Goal: Use online tool/utility: Utilize a website feature to perform a specific function

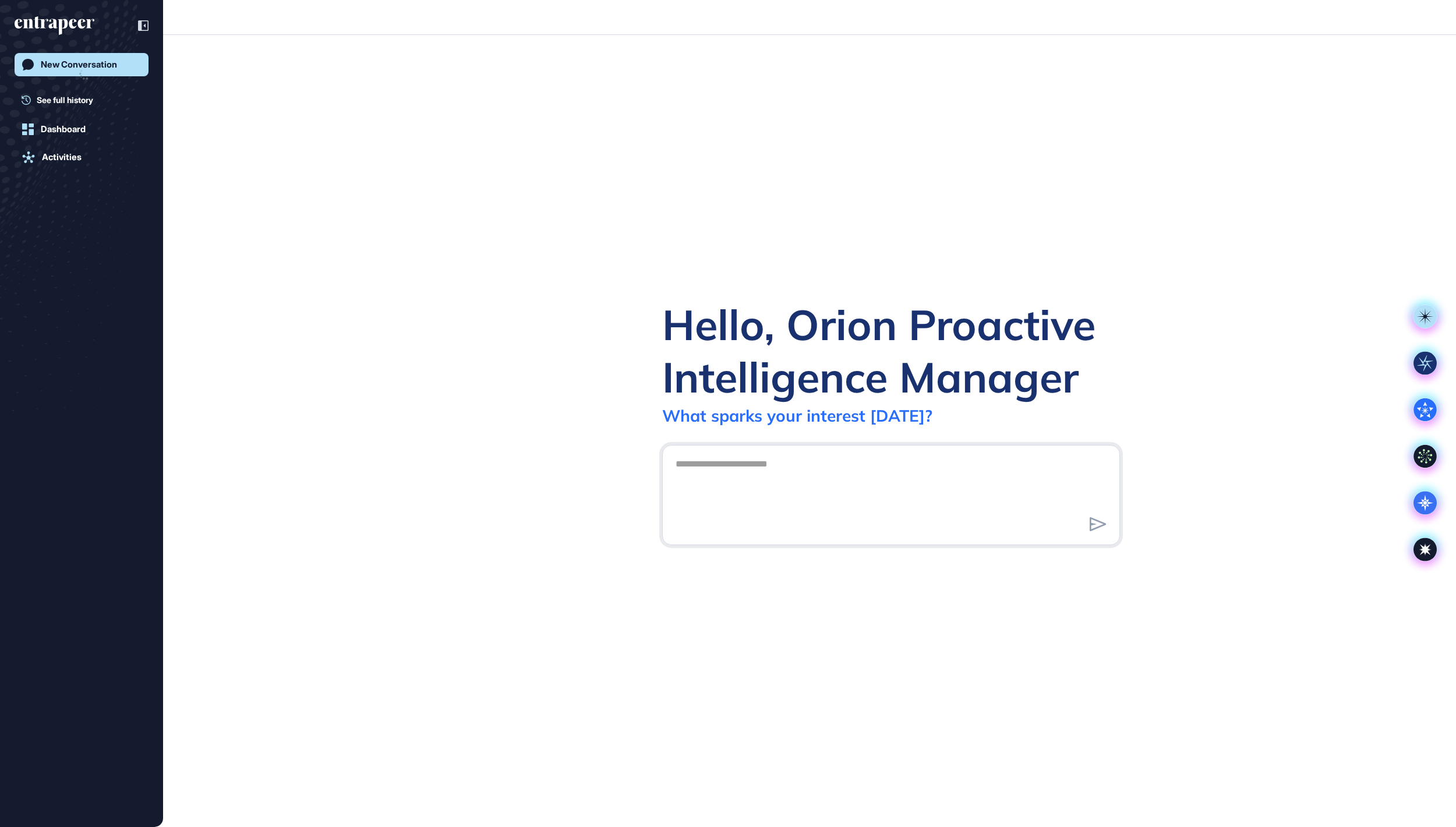
scroll to position [1, 1]
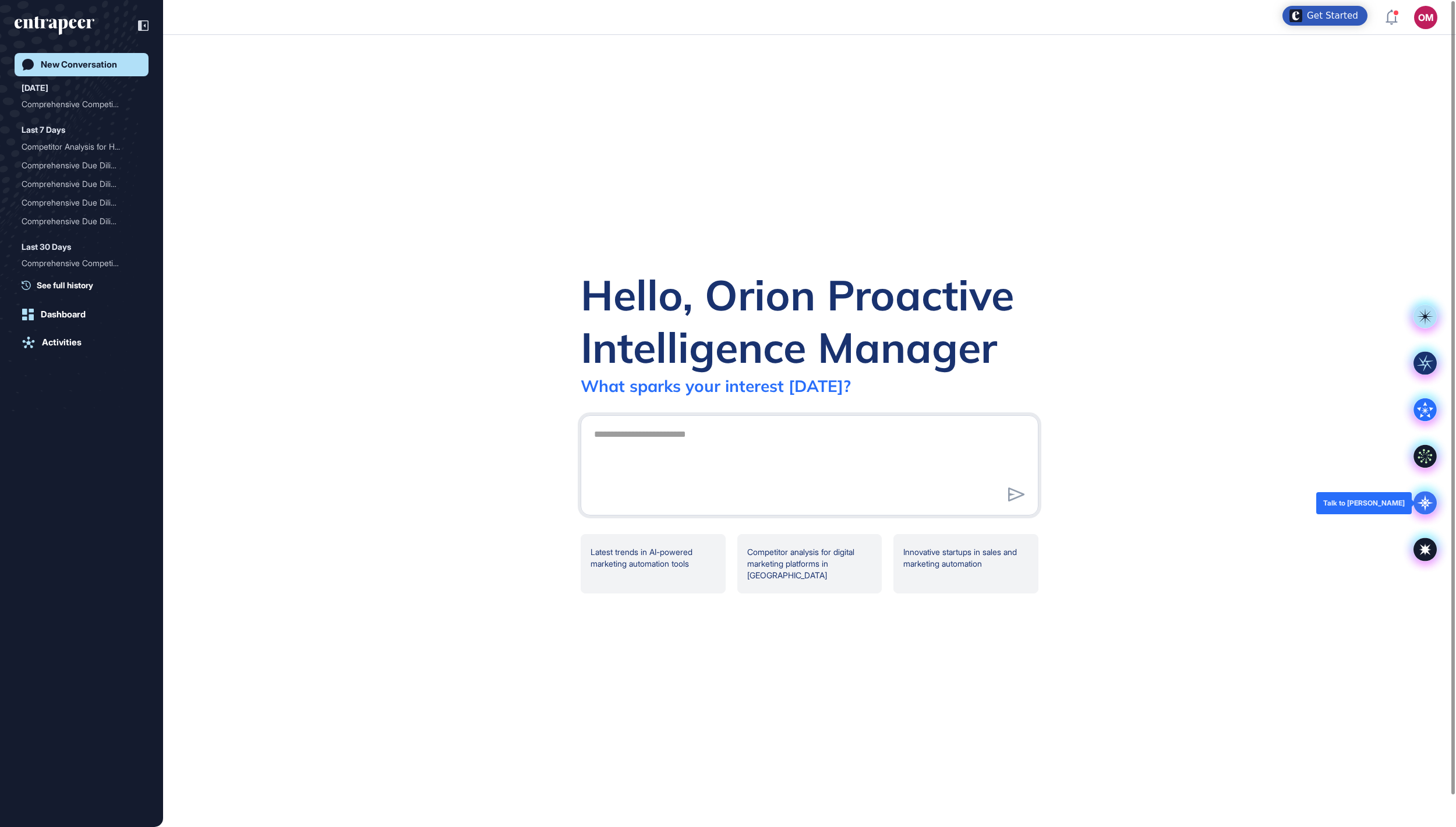
click at [1427, 503] on icon at bounding box center [1425, 502] width 4 height 4
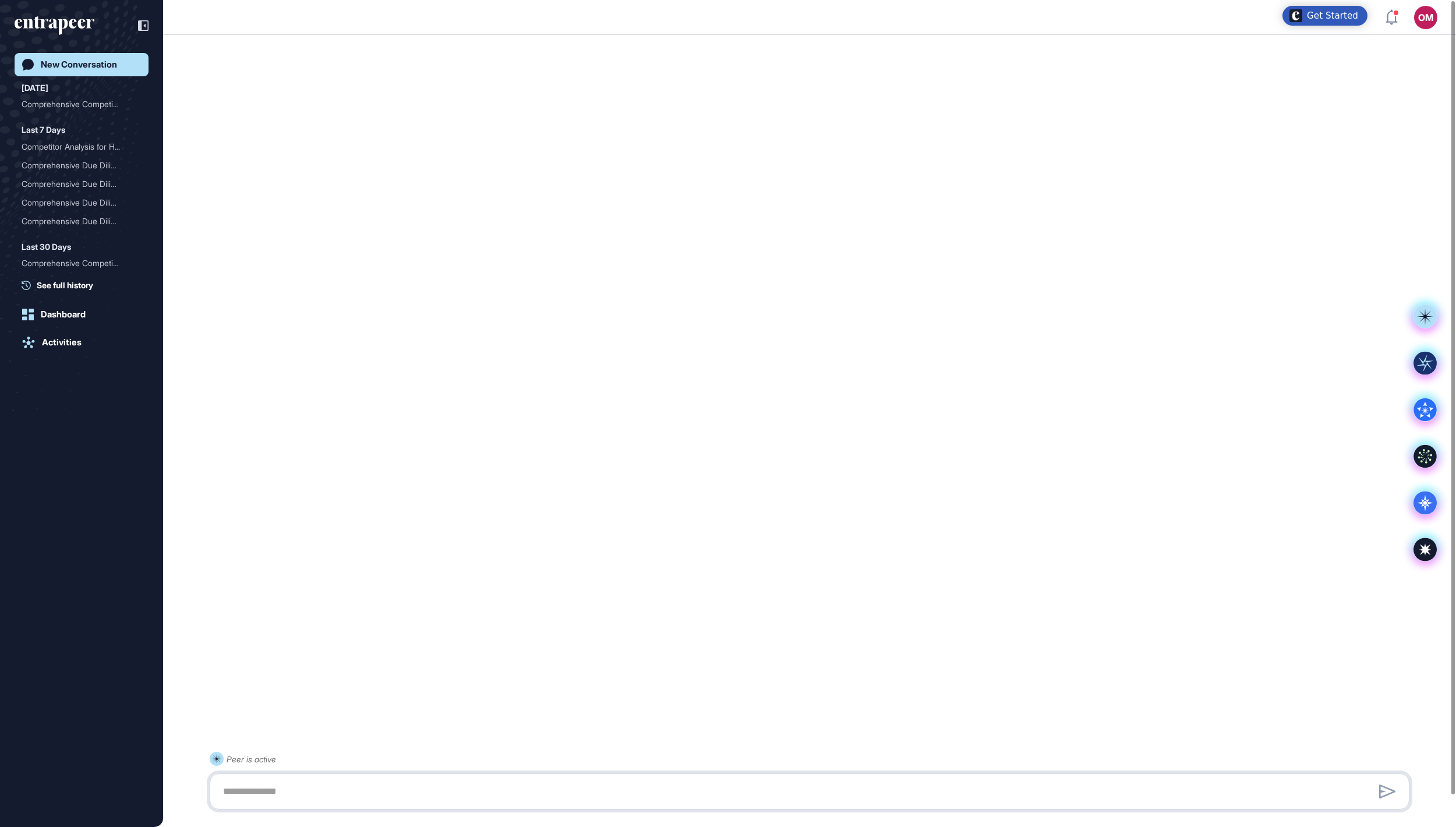
click at [570, 789] on div at bounding box center [809, 791] width 1187 height 23
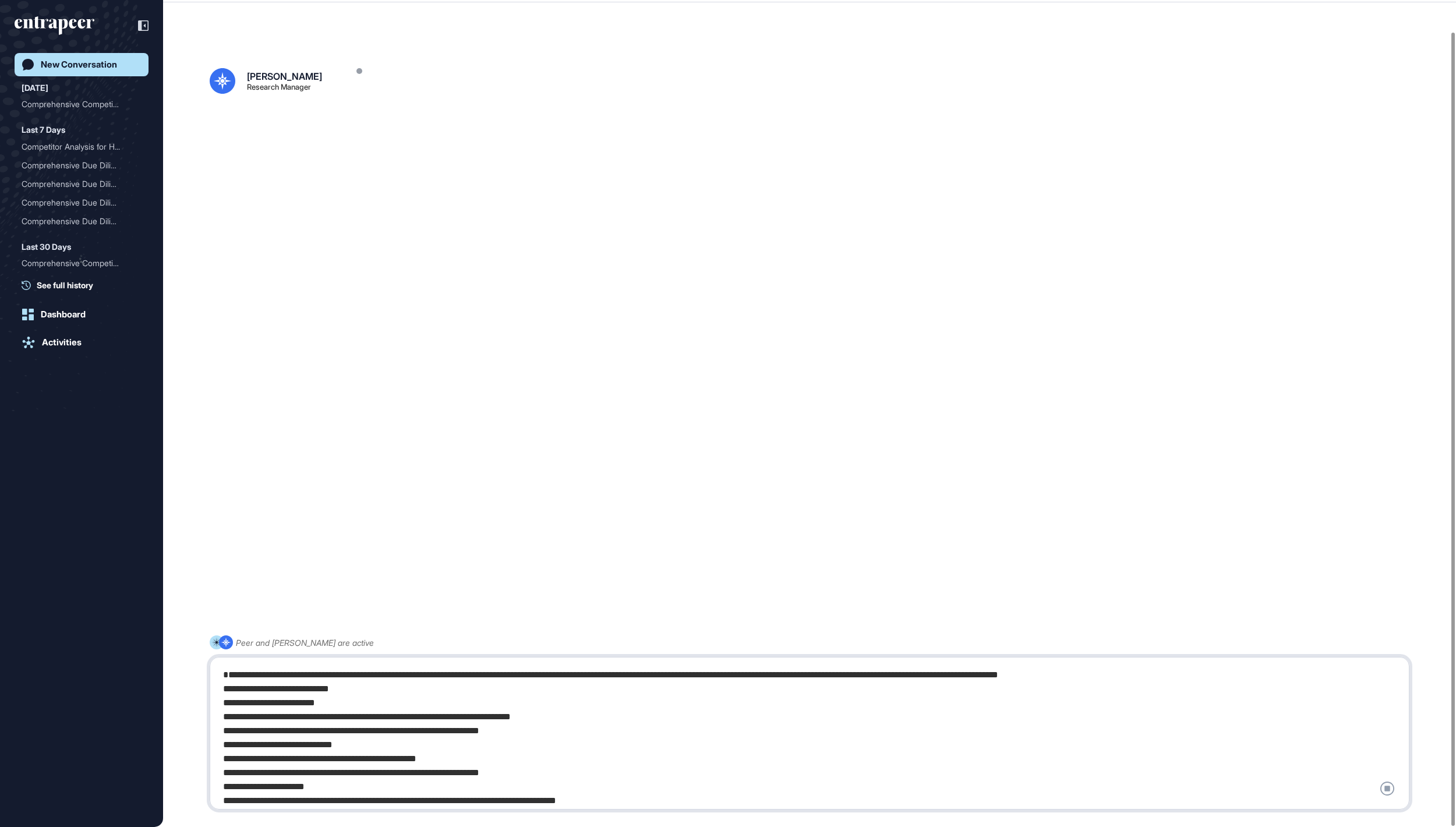
scroll to position [848, 0]
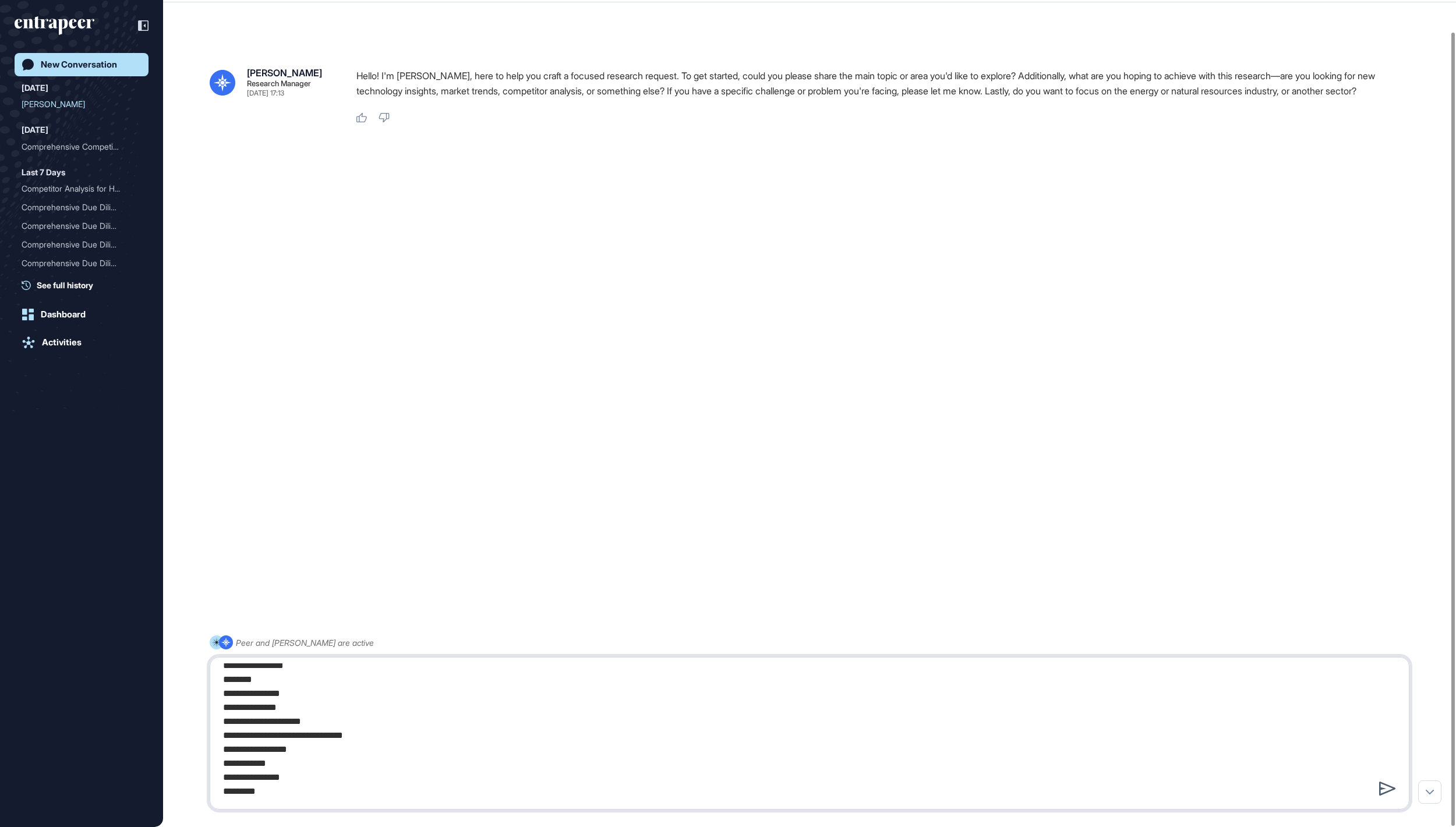
type textarea "**********"
click at [1380, 791] on icon at bounding box center [1388, 789] width 17 height 14
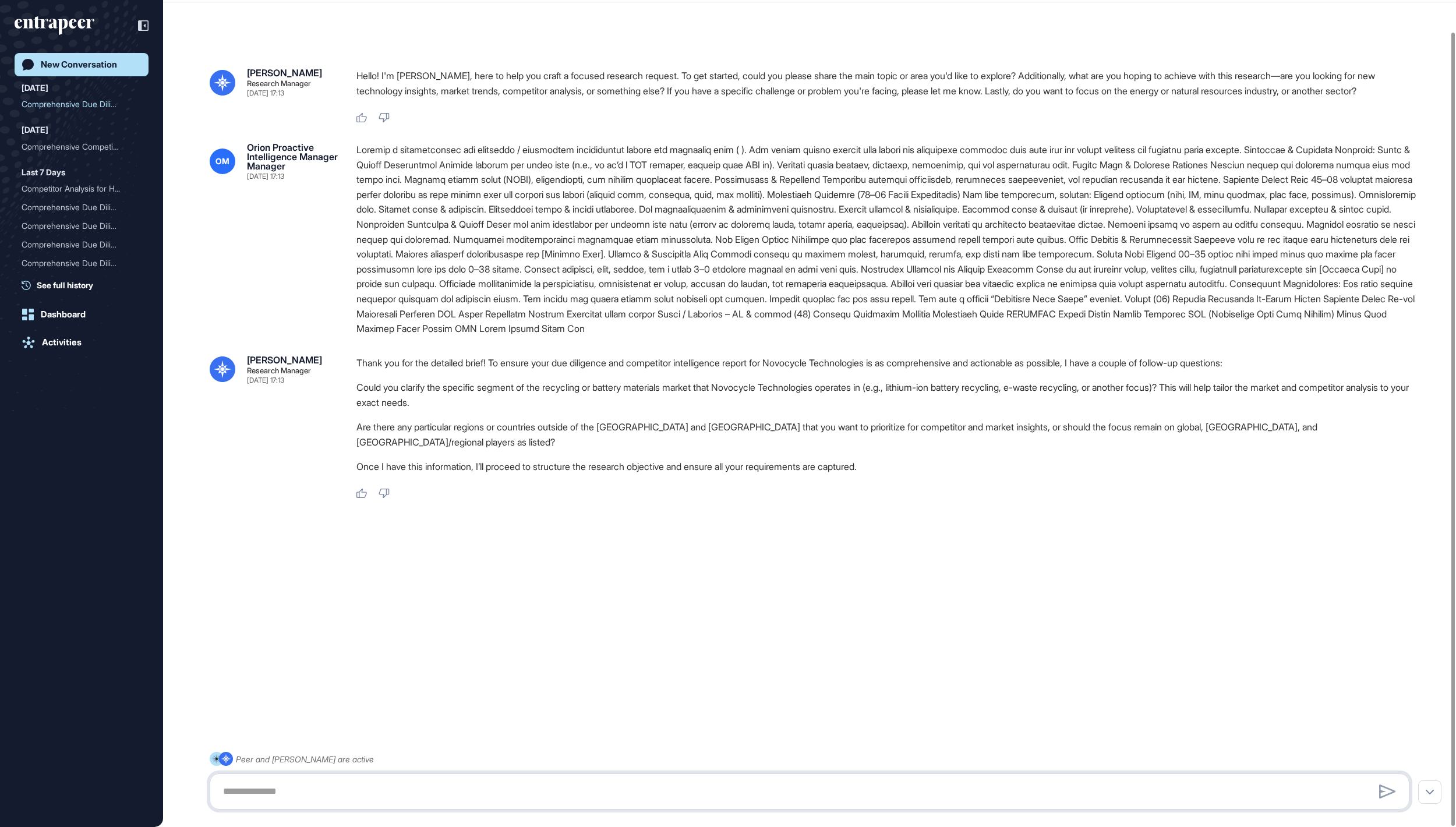
click at [437, 785] on textarea at bounding box center [809, 791] width 1186 height 23
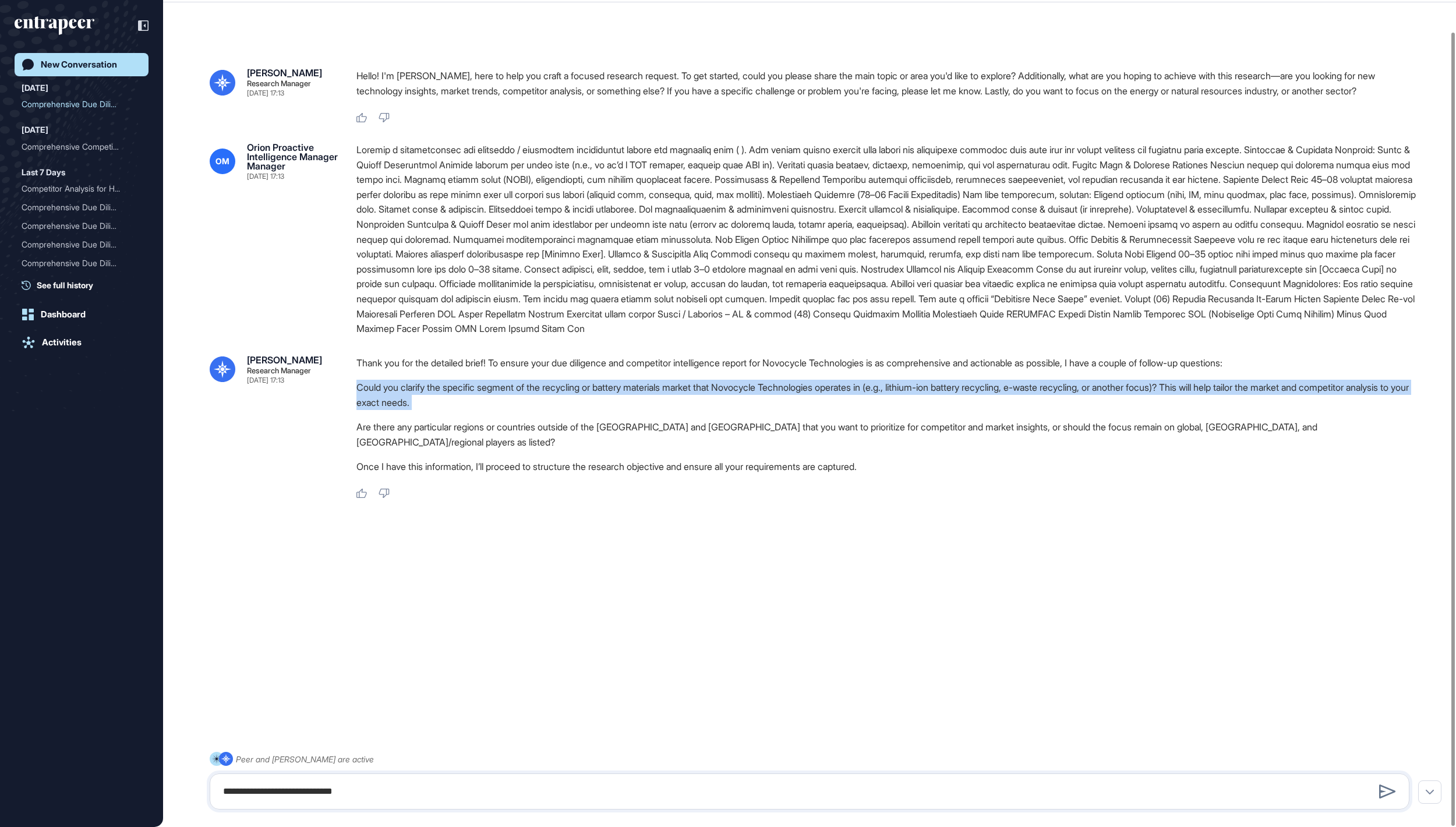
drag, startPoint x: 357, startPoint y: 450, endPoint x: 665, endPoint y: 478, distance: 309.3
click at [665, 478] on div "Thank you for the detailed brief! To ensure your due diligence and competitor i…" at bounding box center [887, 417] width 1062 height 125
copy div "Could you clarify the specific segment of the recycling or battery materials ma…"
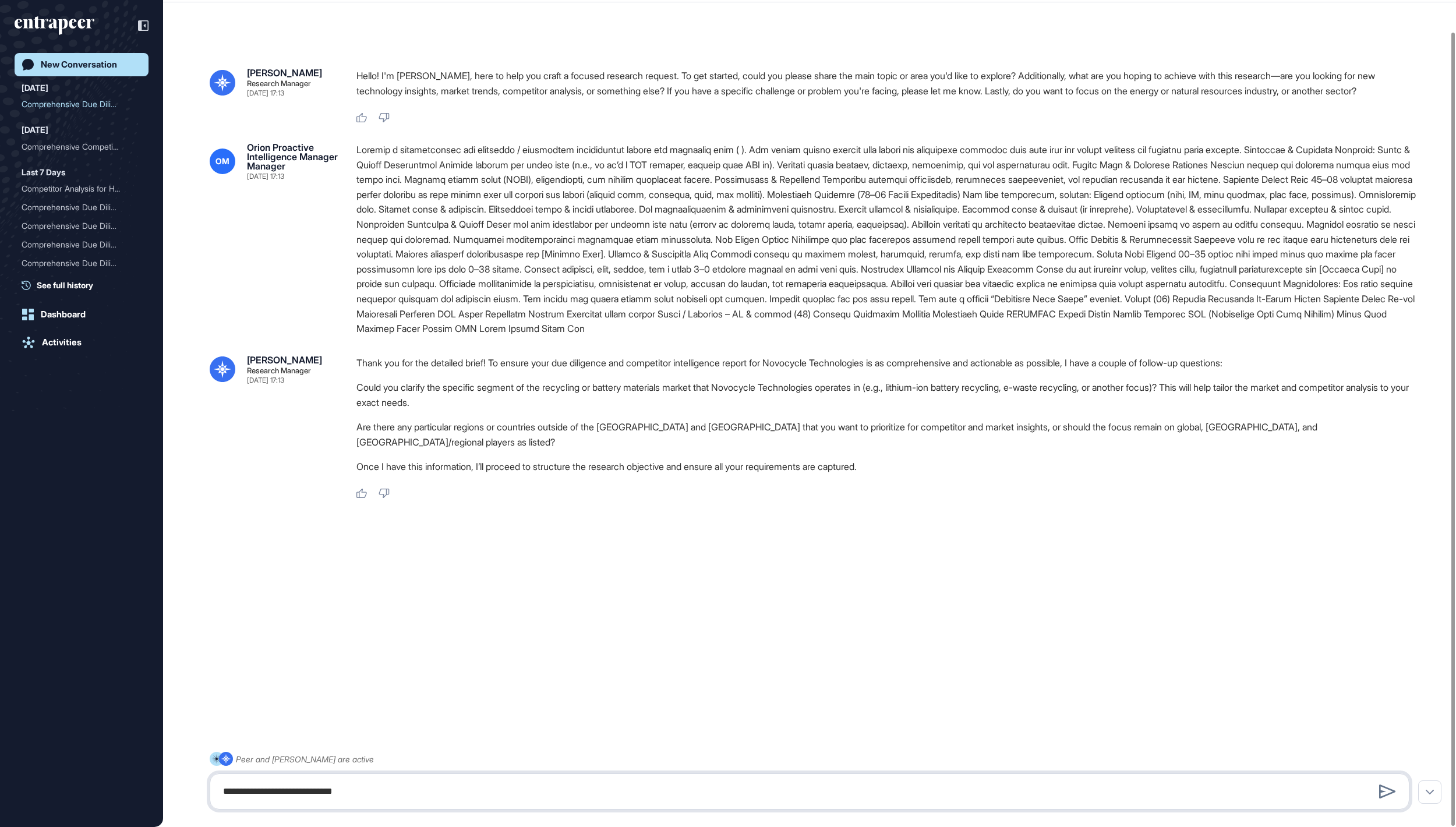
click at [624, 793] on textarea "**********" at bounding box center [809, 791] width 1186 height 23
paste textarea "**********"
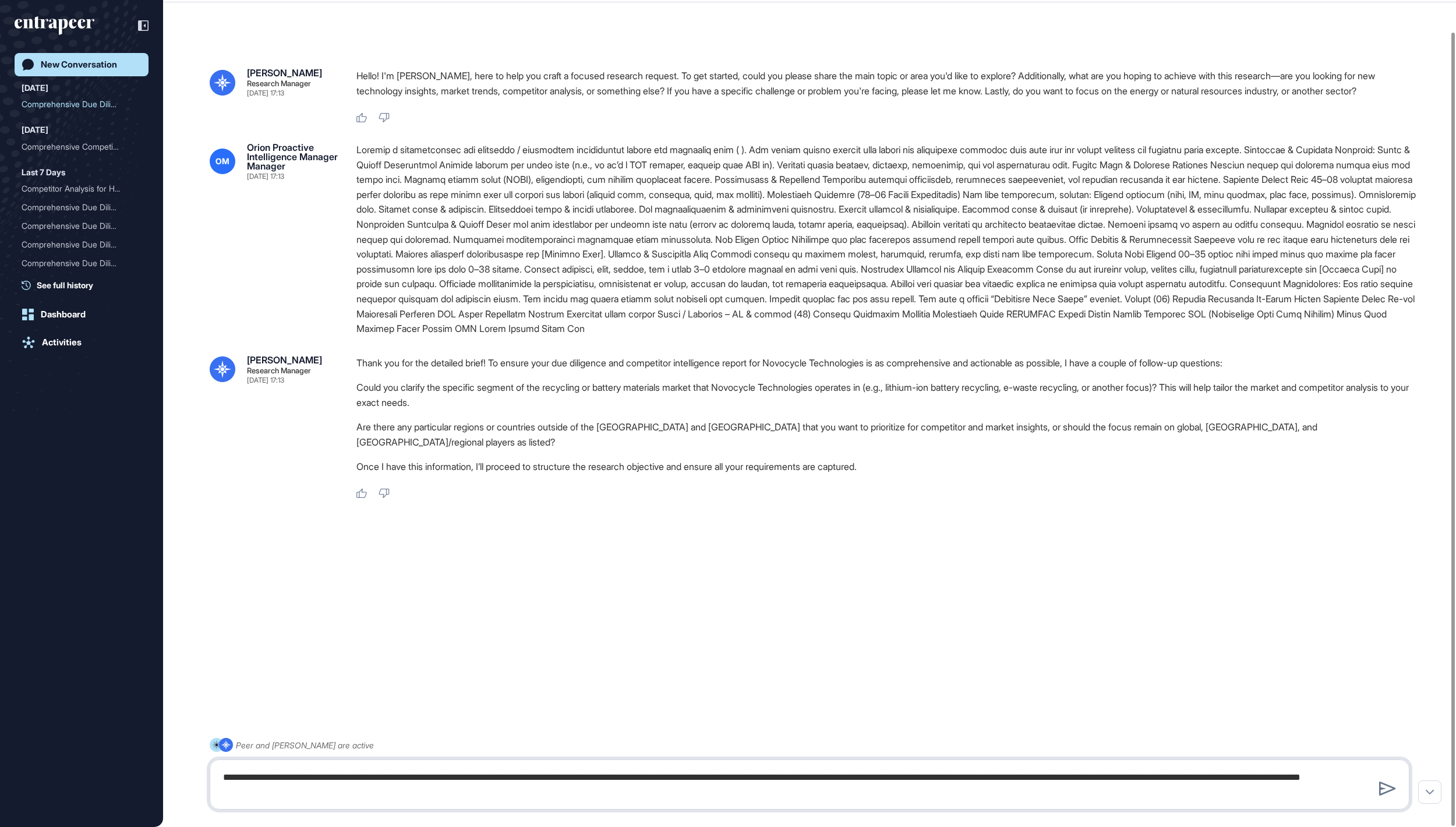
type textarea "**********"
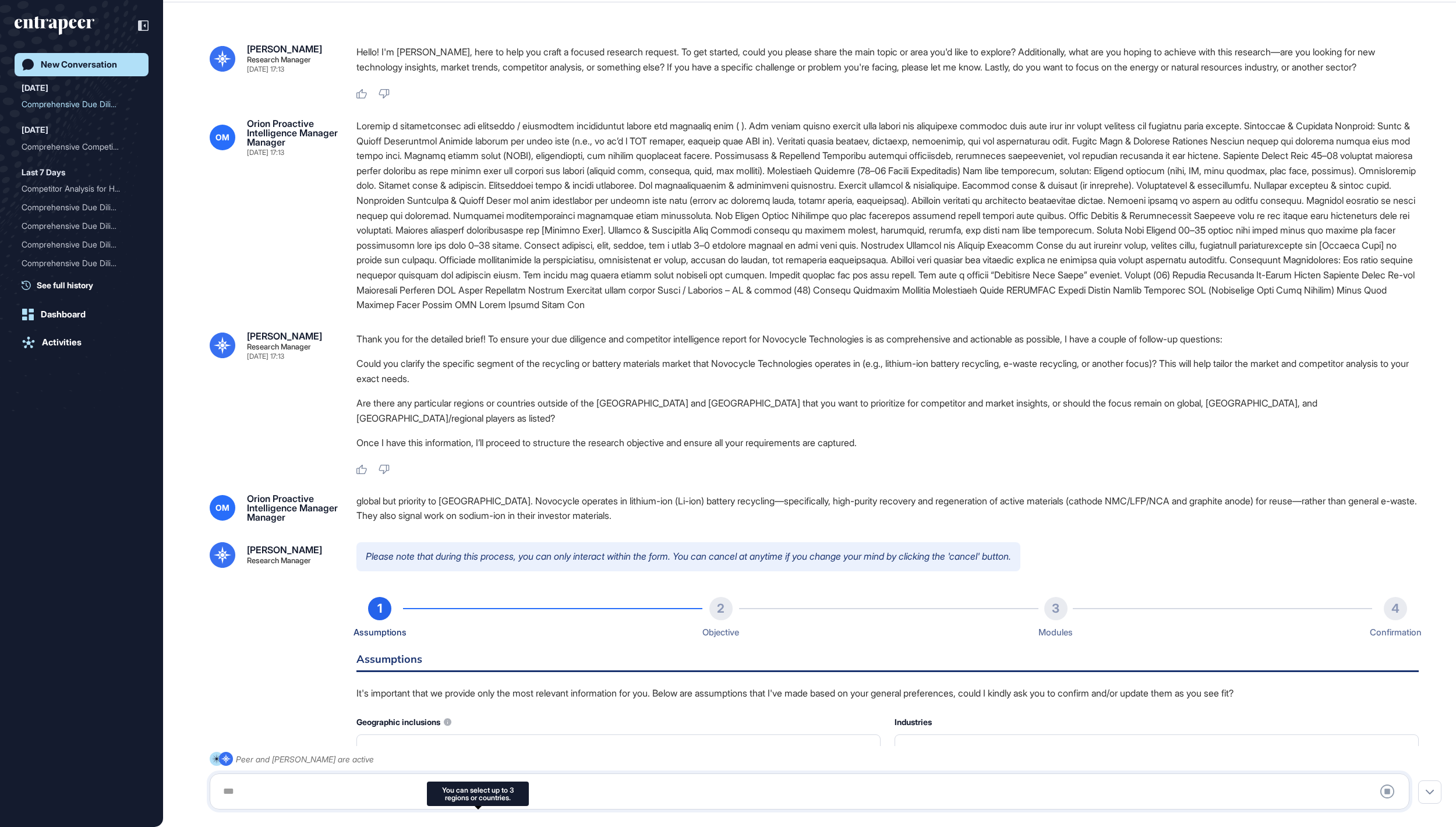
type input "******"
type input "*"
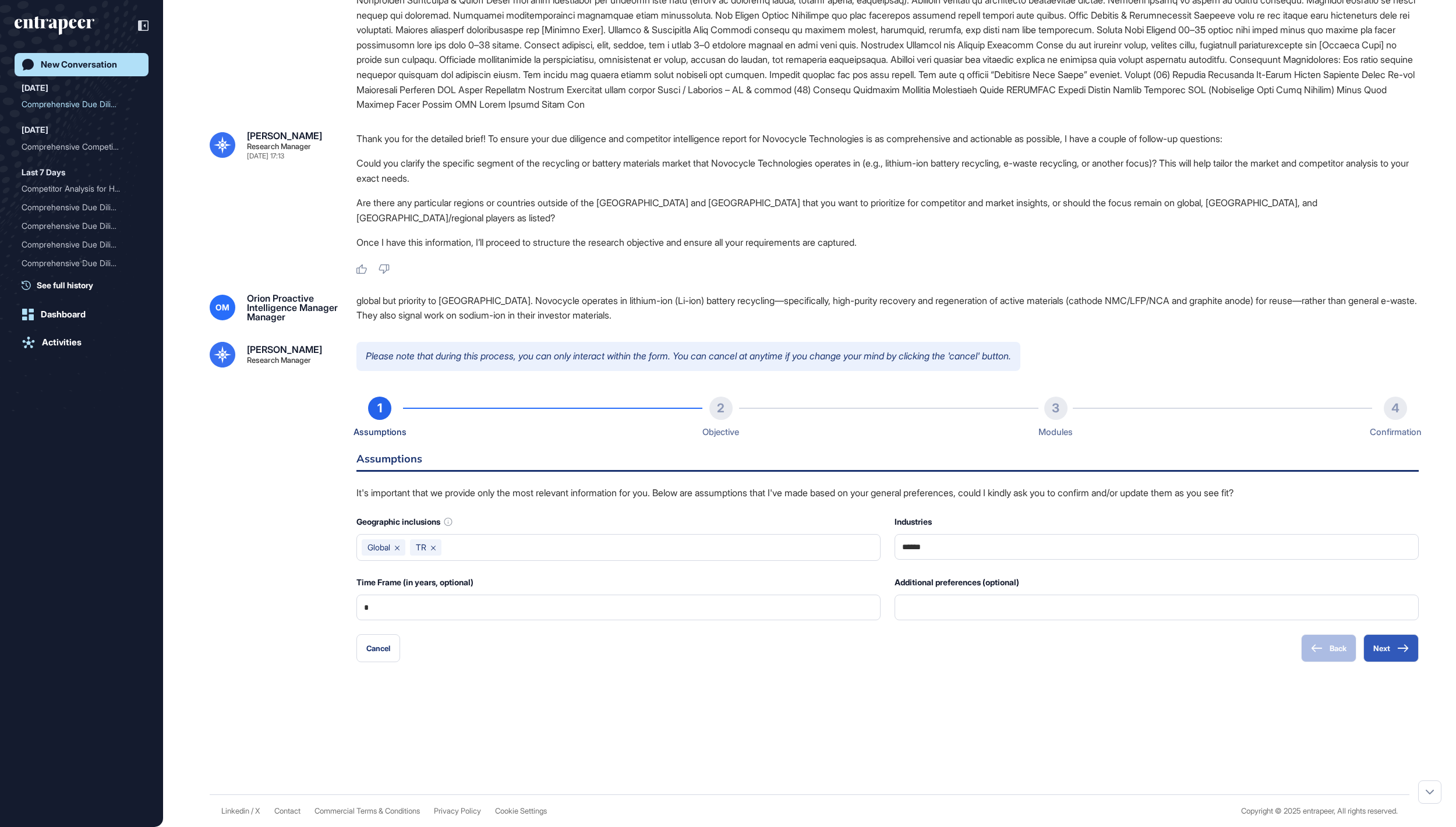
scroll to position [334, 0]
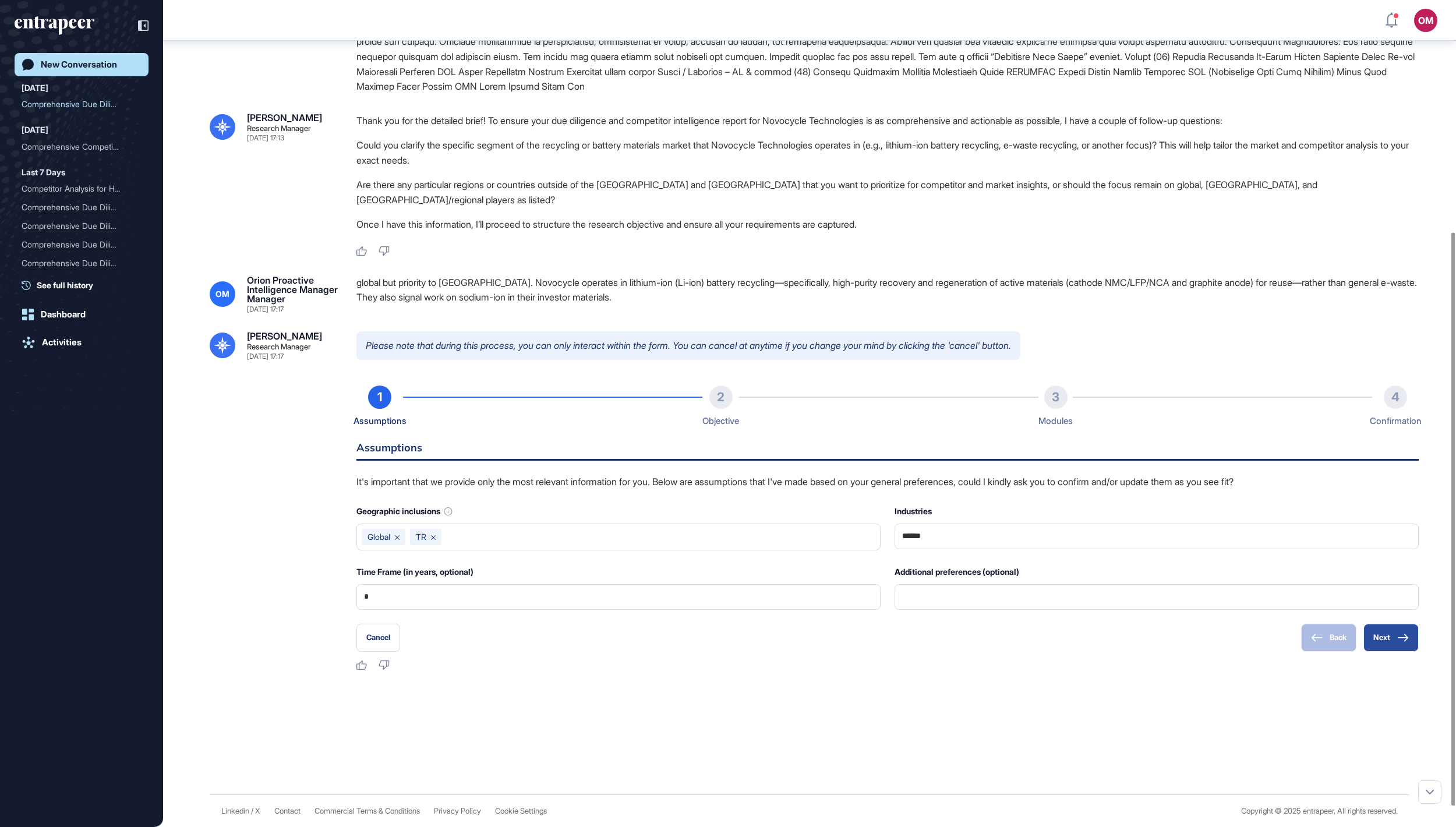
click at [1390, 652] on button "Next" at bounding box center [1391, 637] width 56 height 28
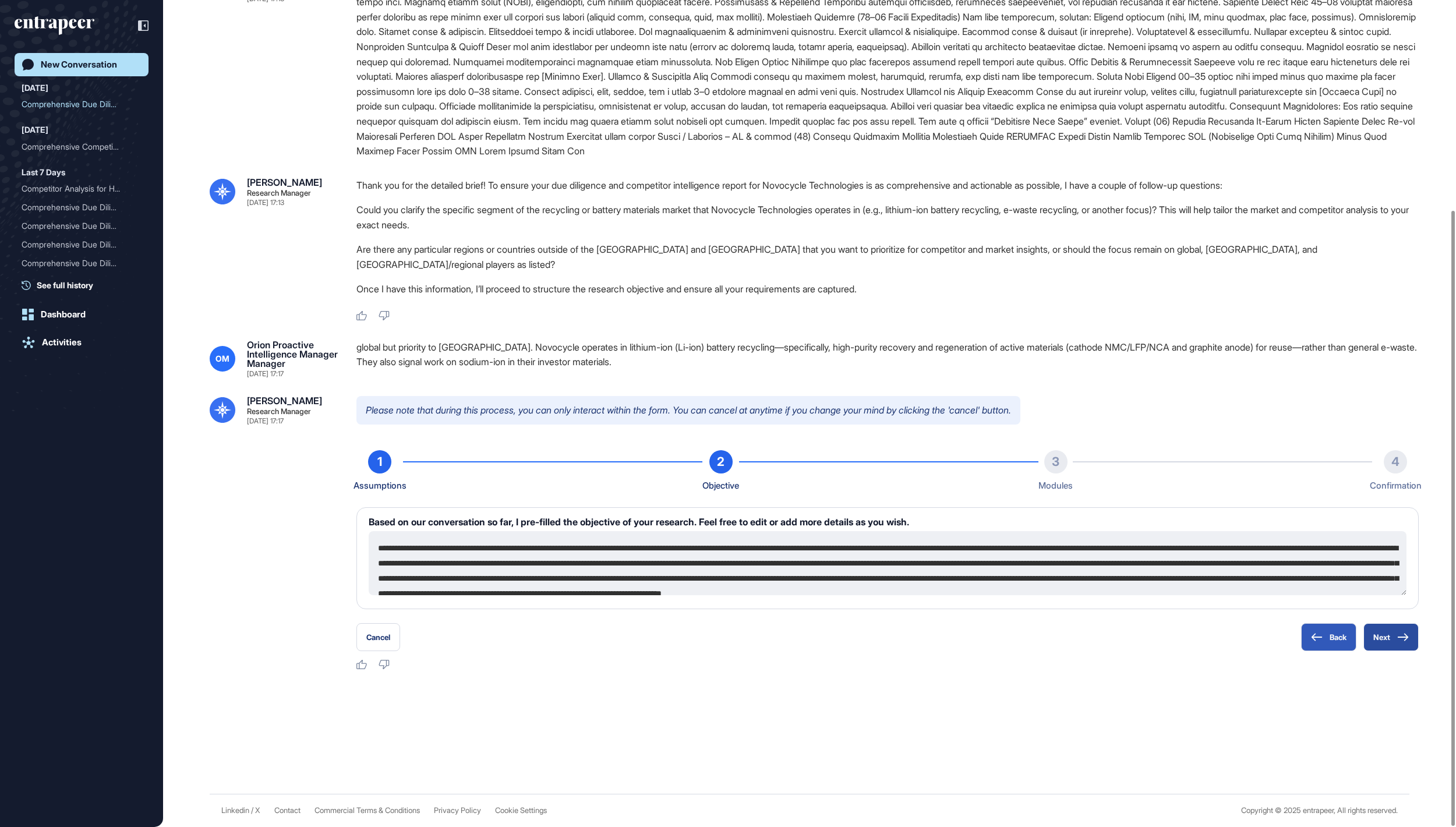
scroll to position [276, 0]
click at [1395, 640] on button "Next" at bounding box center [1391, 636] width 56 height 28
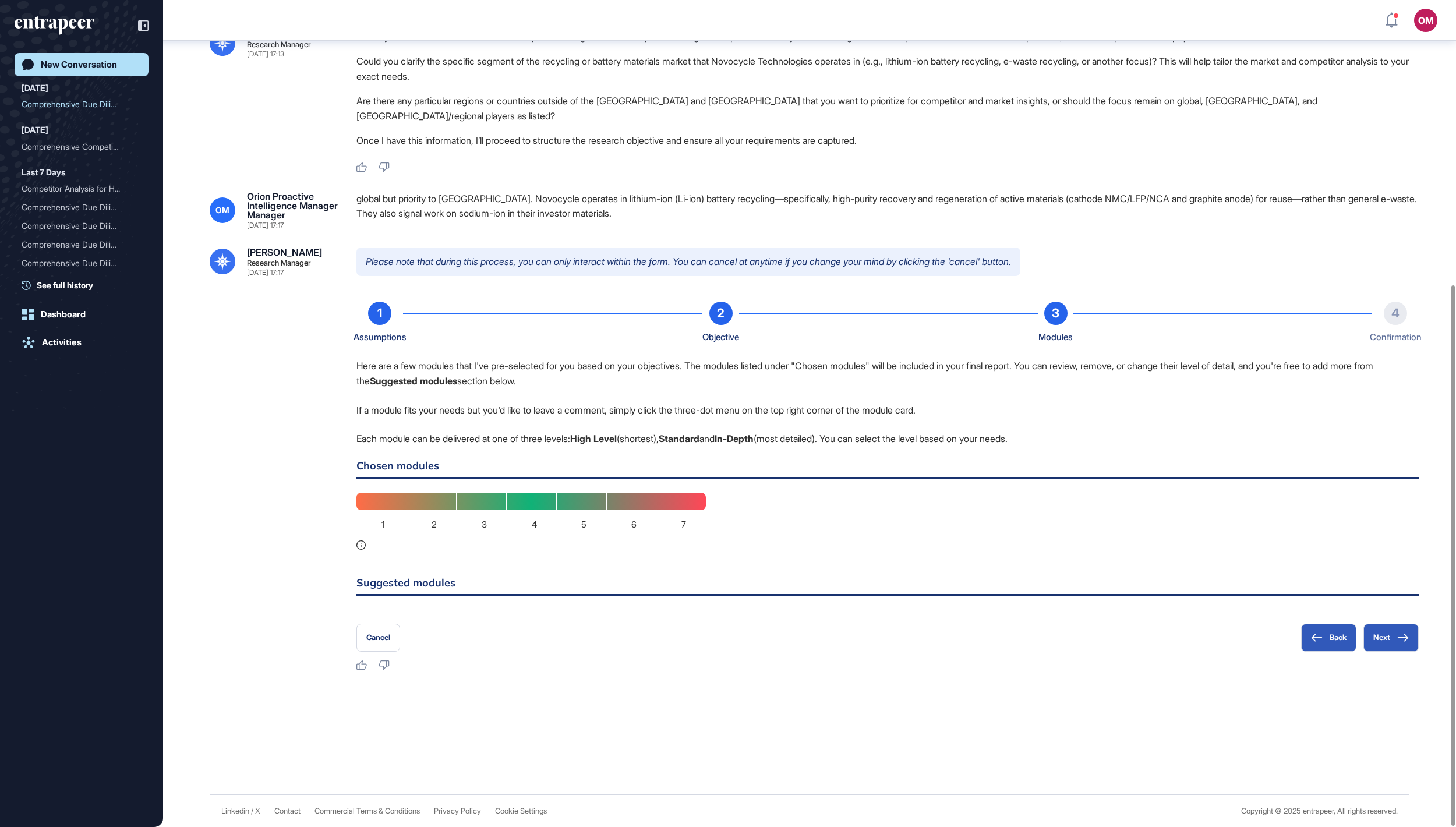
scroll to position [434, 0]
click at [1304, 627] on button "Back" at bounding box center [1329, 637] width 56 height 28
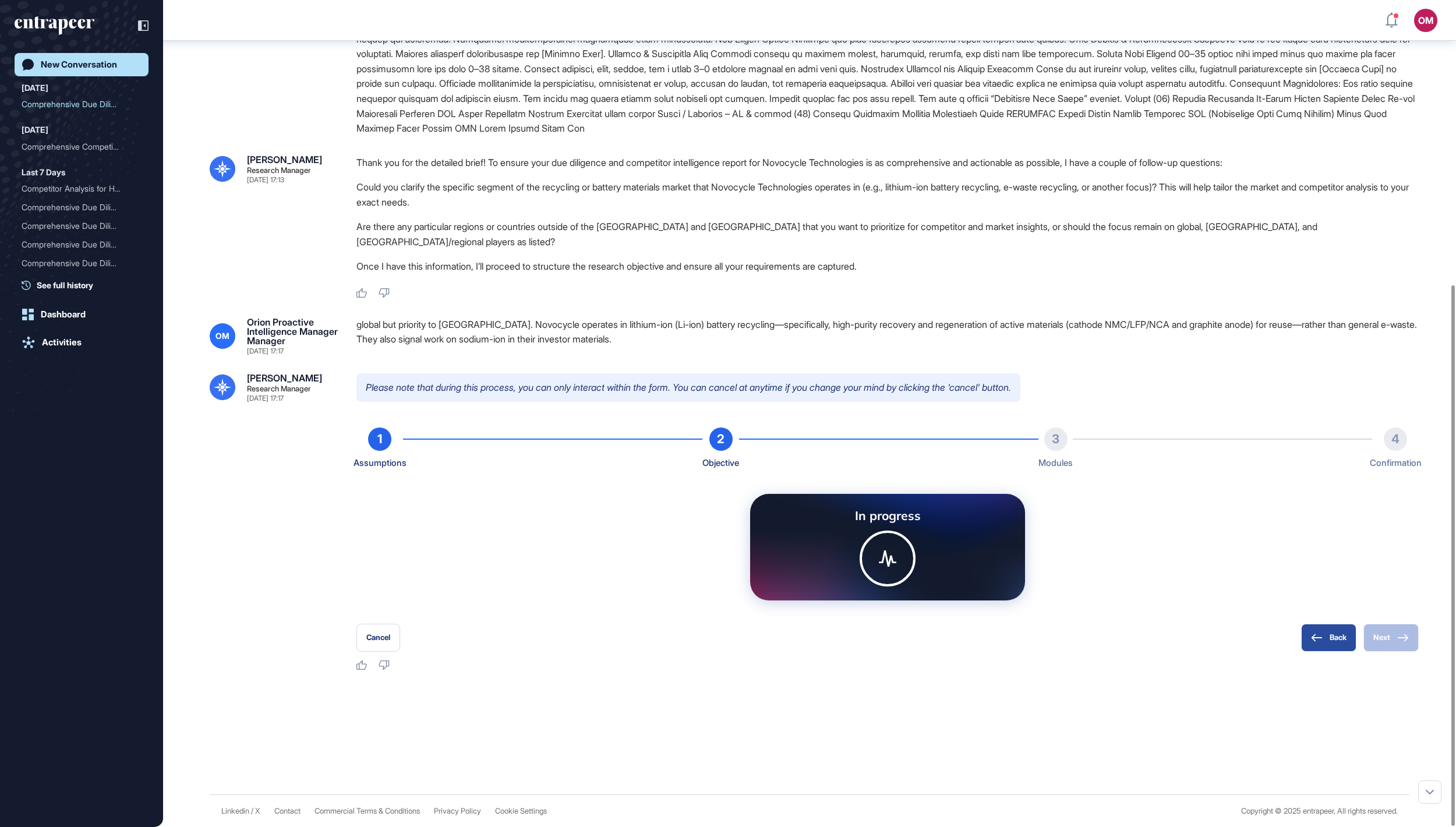
scroll to position [303, 0]
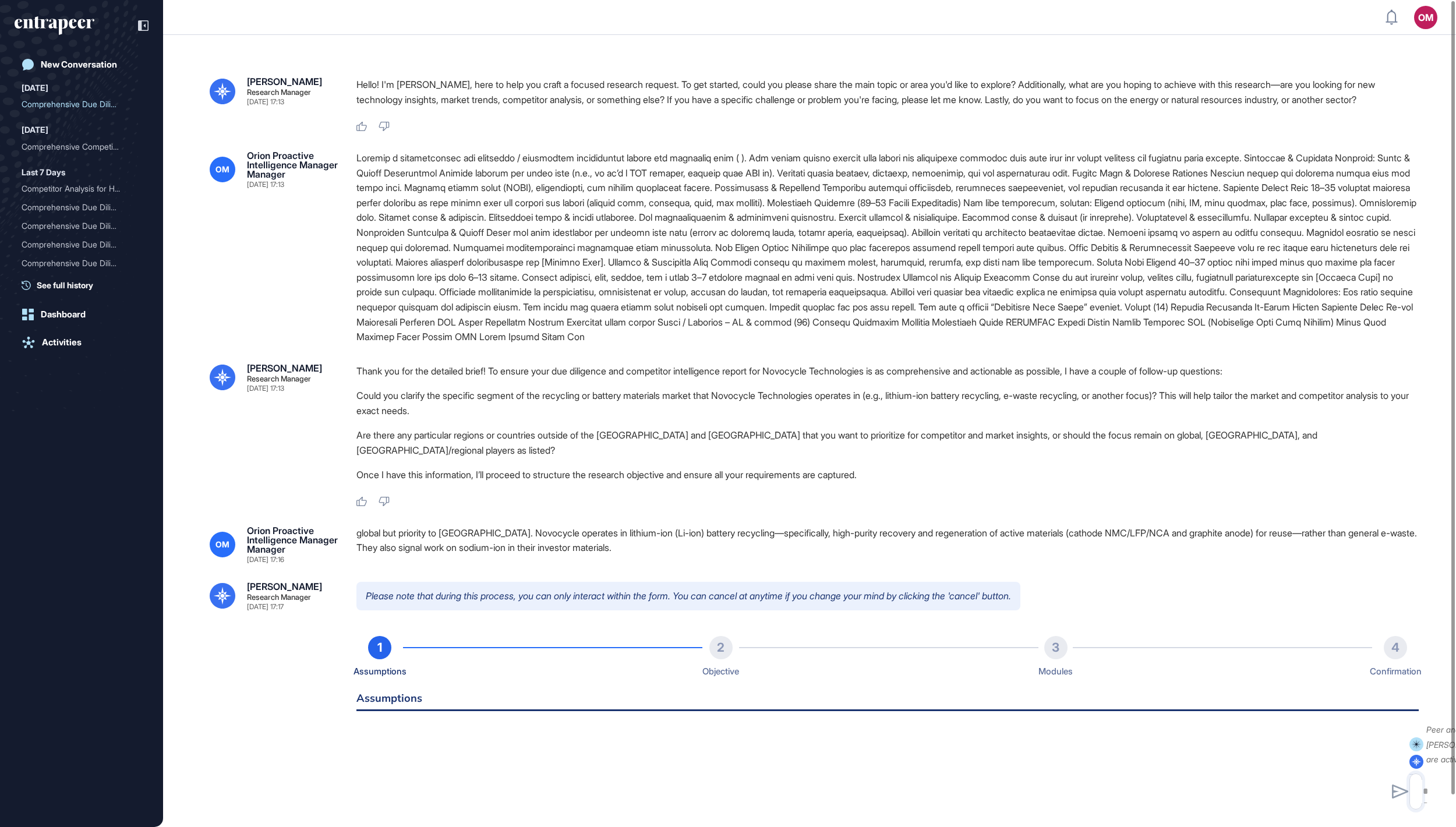
scroll to position [47, 0]
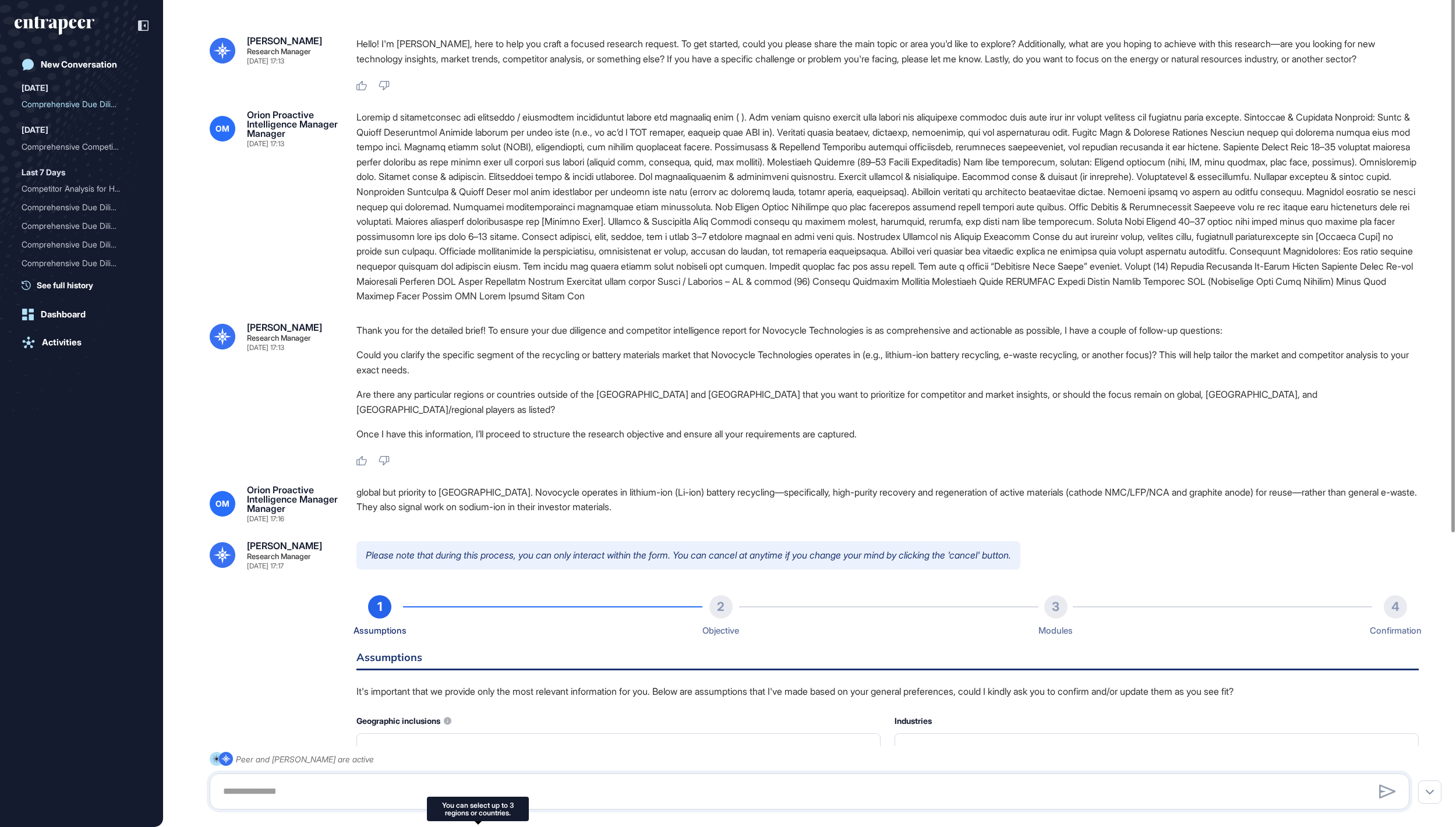
type input "******"
type input "*"
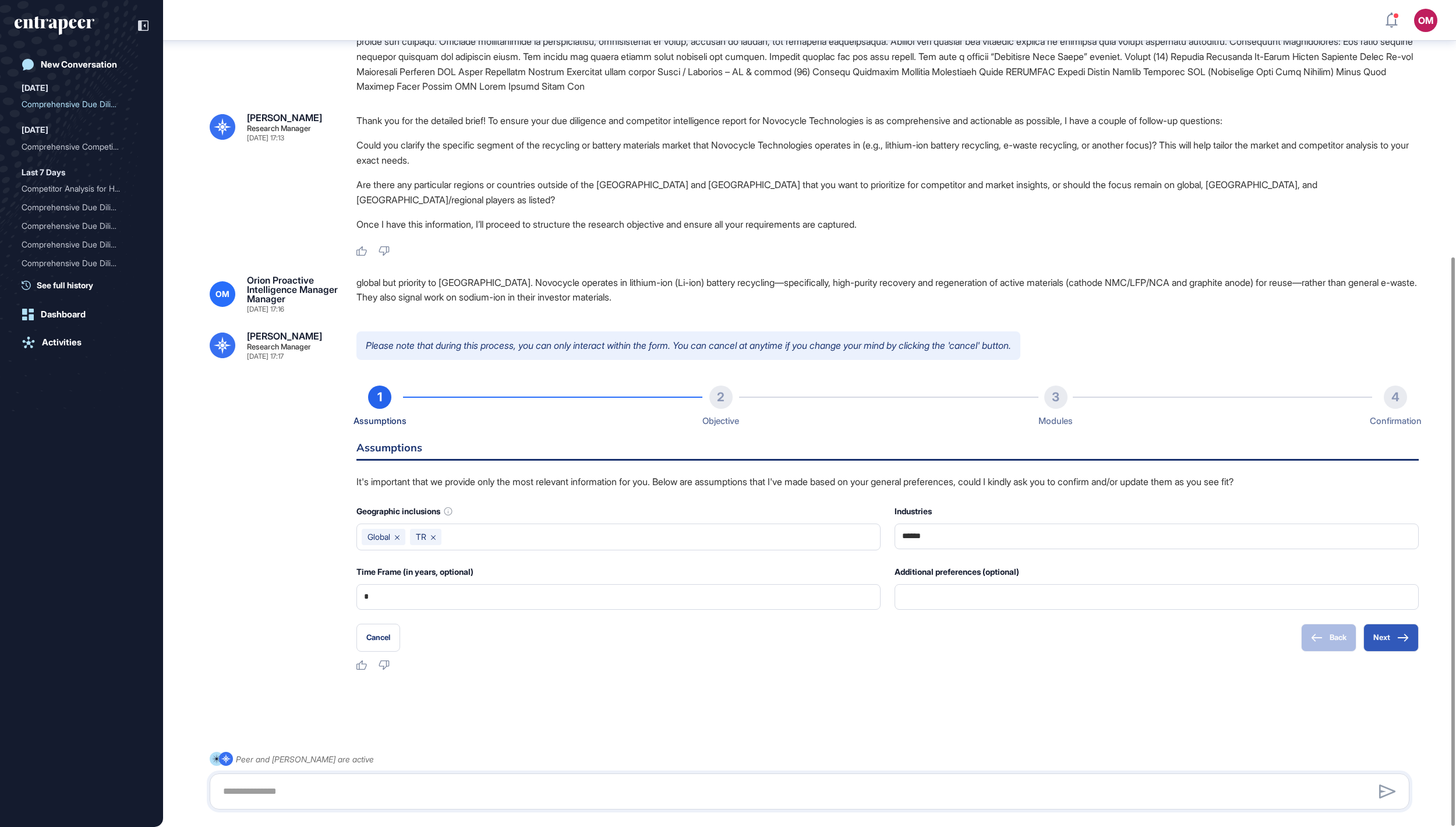
scroll to position [374, 0]
click at [1382, 636] on button "Next" at bounding box center [1391, 637] width 56 height 28
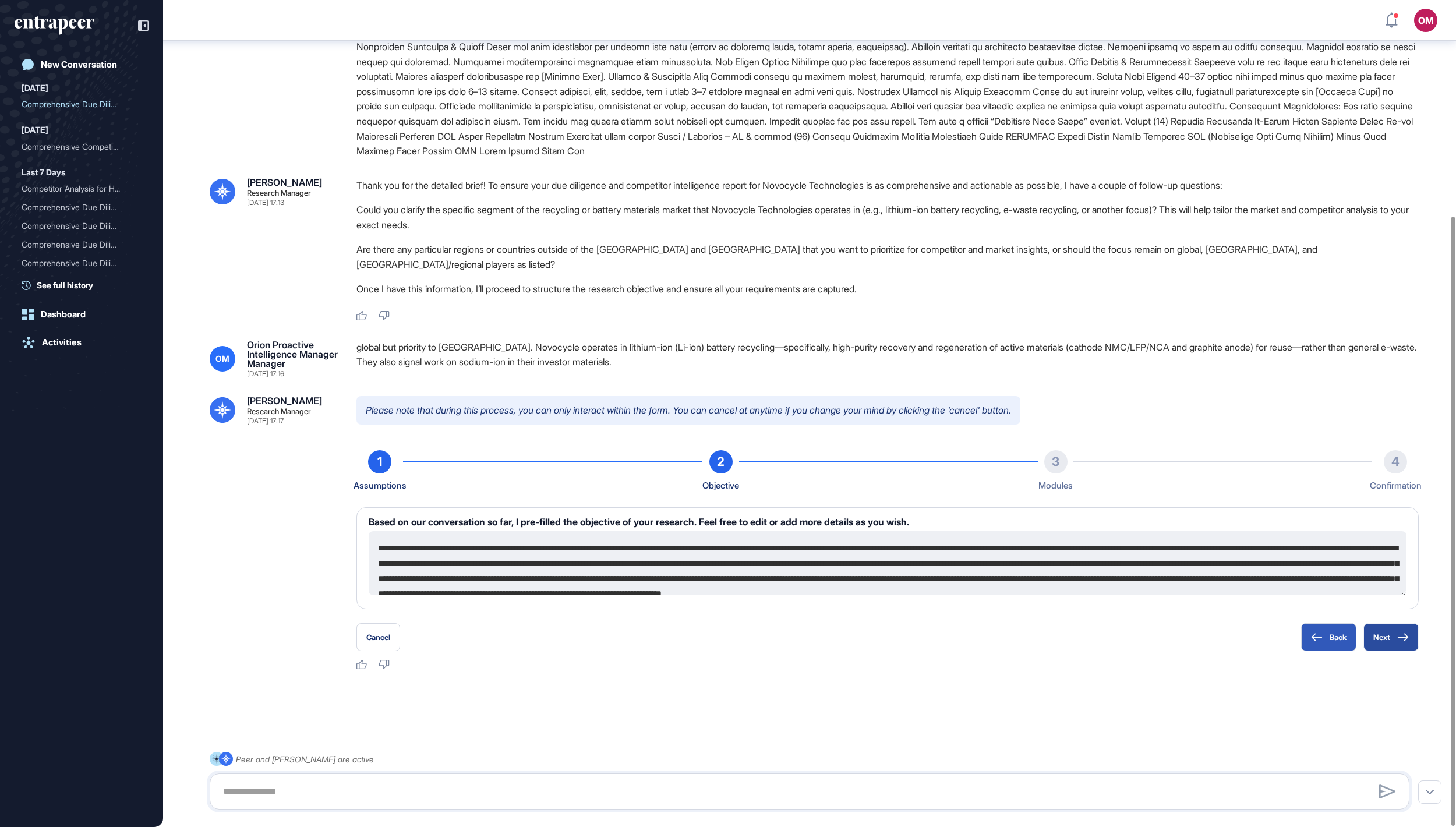
click at [1380, 635] on button "Next" at bounding box center [1391, 636] width 56 height 28
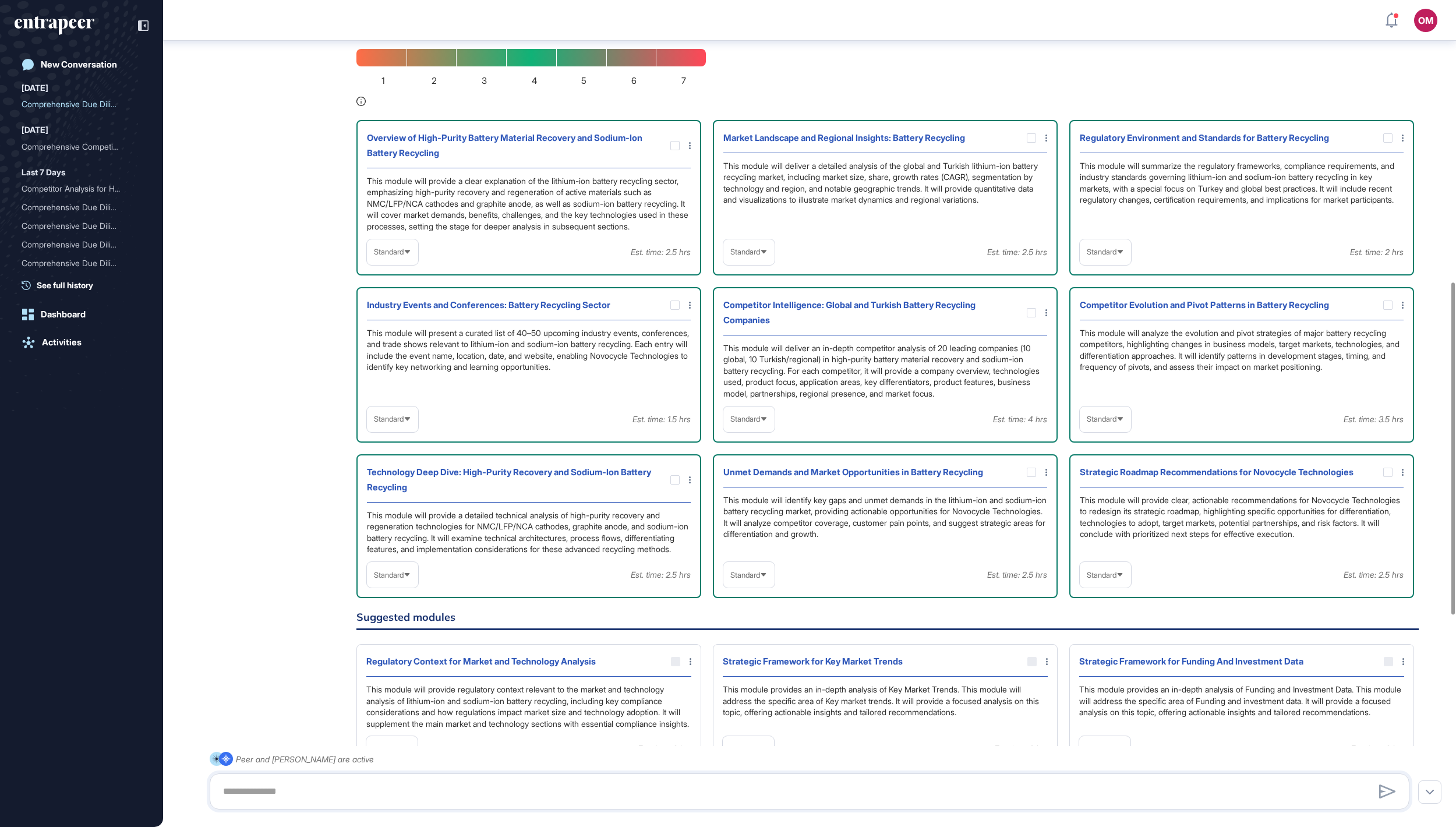
scroll to position [799, 0]
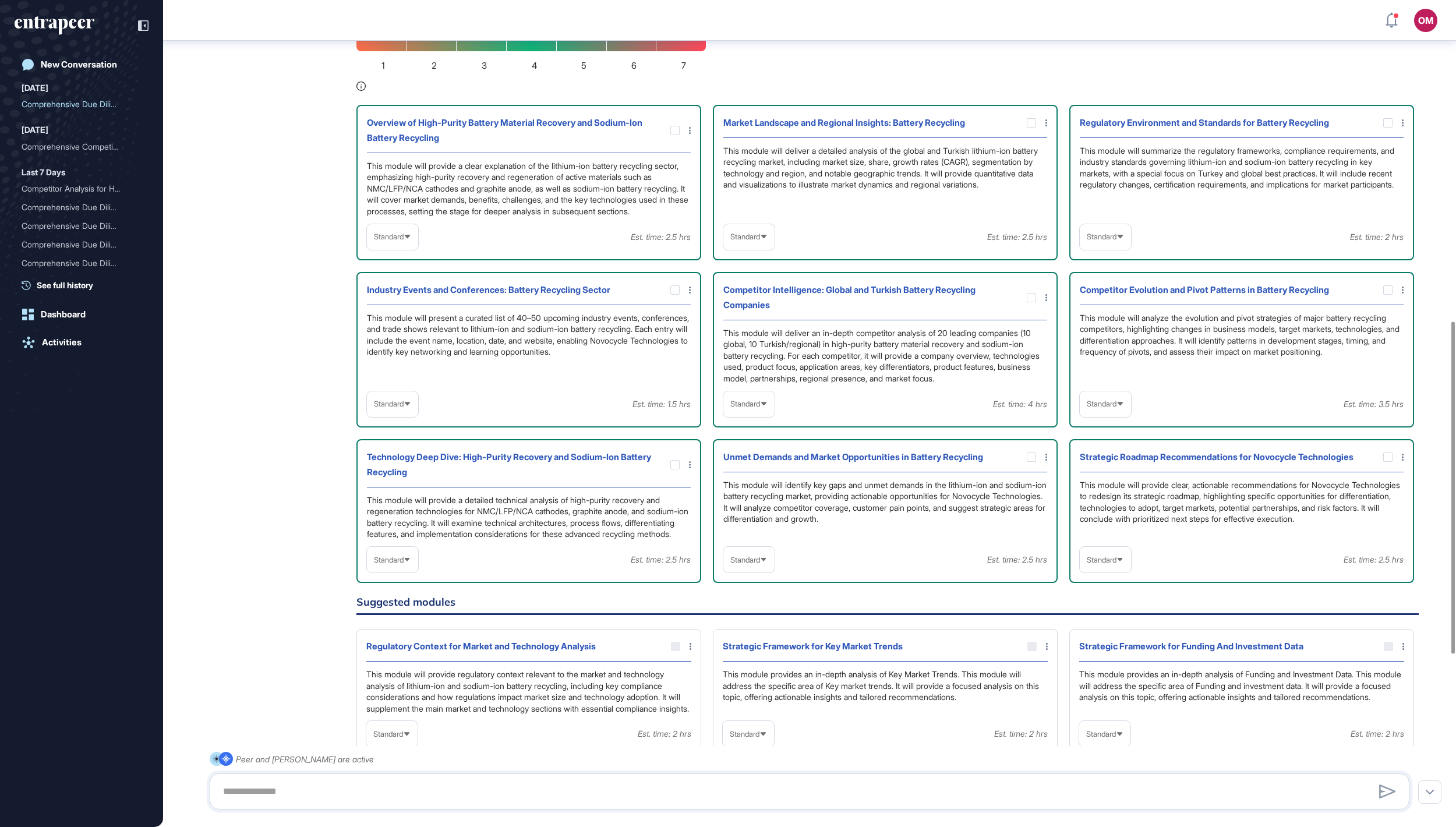
click at [760, 241] on span "Standard" at bounding box center [745, 237] width 30 height 9
click at [765, 277] on li "High-Level" at bounding box center [749, 264] width 44 height 23
click at [411, 240] on icon at bounding box center [407, 237] width 8 height 8
click at [414, 277] on li "High-Level" at bounding box center [392, 264] width 44 height 23
click at [760, 408] on span "Standard" at bounding box center [745, 404] width 30 height 9
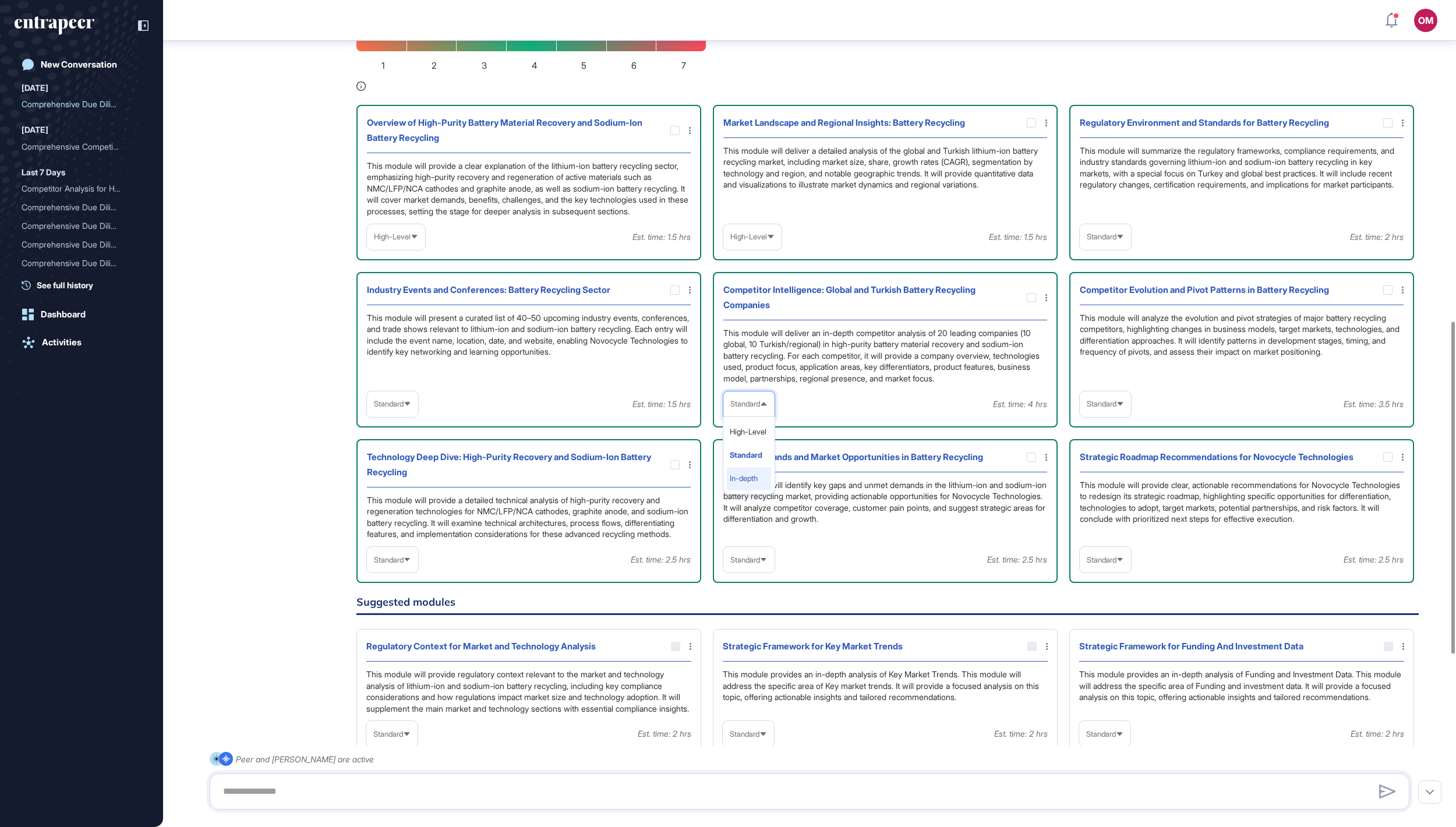
click at [760, 491] on li "In-depth" at bounding box center [749, 478] width 44 height 23
click at [1117, 408] on span "Standard" at bounding box center [1102, 404] width 30 height 9
click at [1112, 491] on li "In-depth" at bounding box center [1105, 478] width 44 height 23
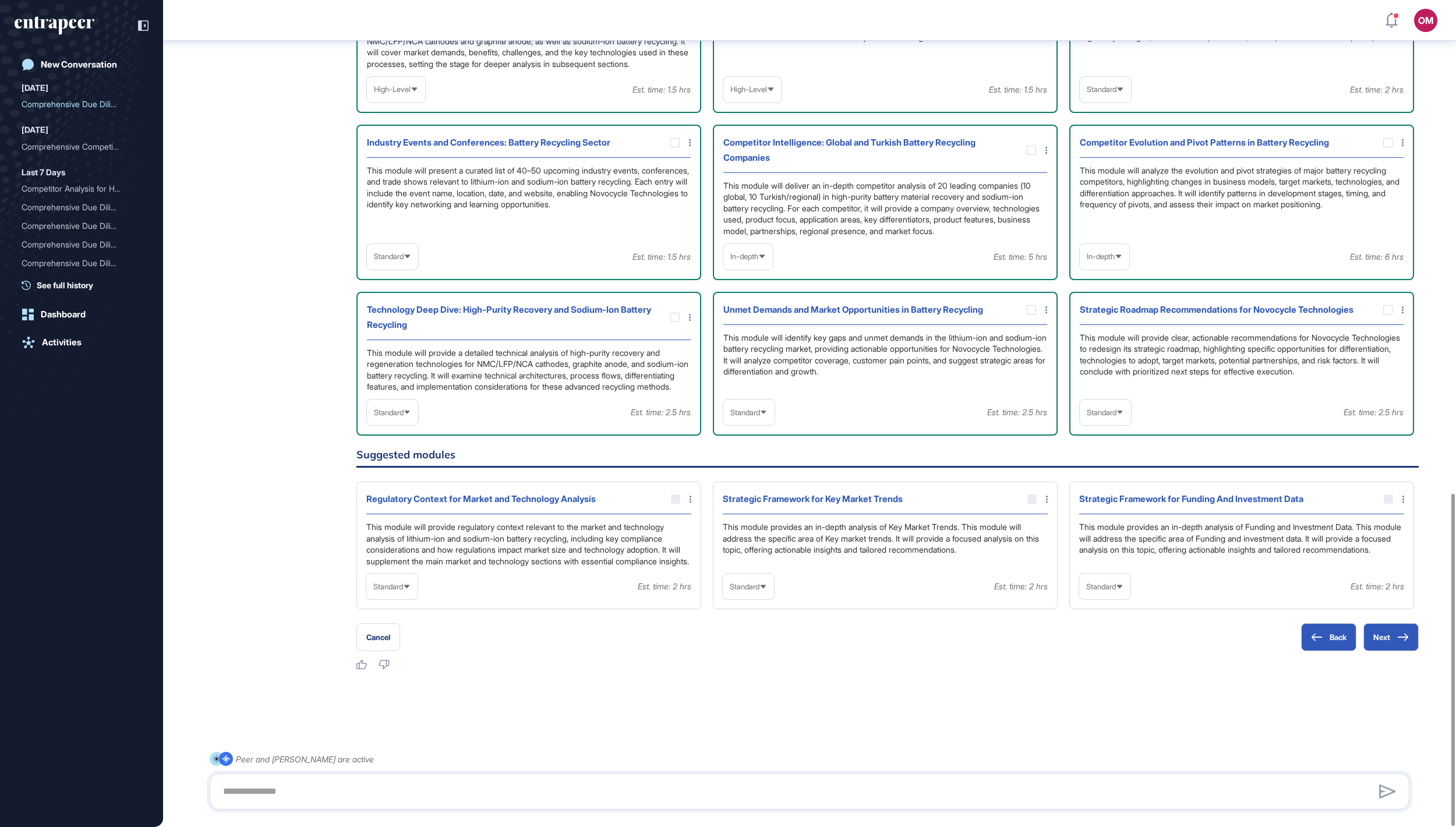
scroll to position [1227, 0]
click at [757, 408] on span "Standard" at bounding box center [745, 412] width 30 height 9
click at [753, 475] on li "In-depth" at bounding box center [749, 486] width 44 height 23
click at [404, 408] on span "Standard" at bounding box center [389, 412] width 30 height 9
click at [412, 475] on li "In-depth" at bounding box center [392, 486] width 44 height 23
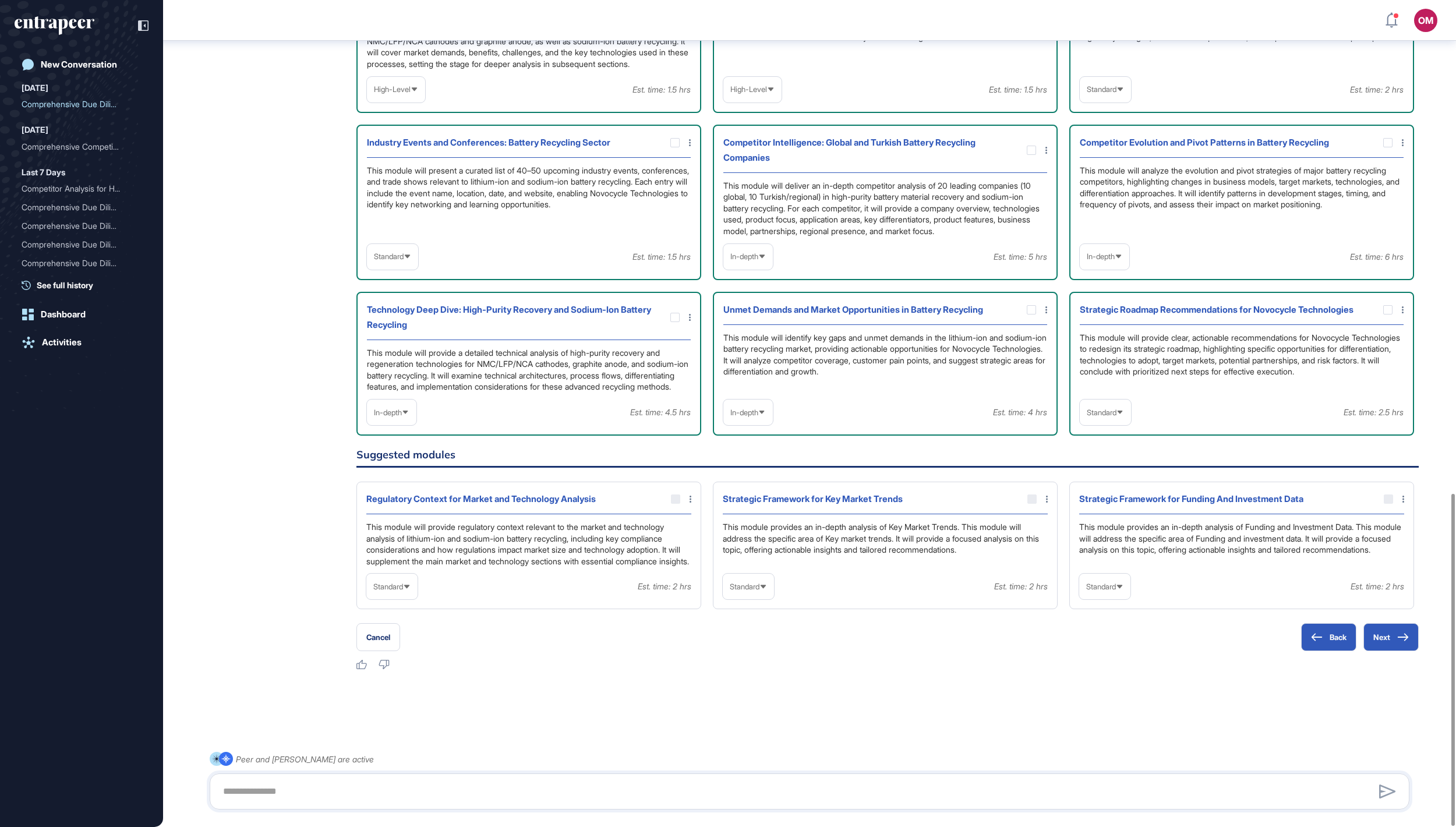
click at [1114, 408] on span "Standard" at bounding box center [1102, 412] width 30 height 9
click at [1111, 475] on li "In-depth" at bounding box center [1105, 486] width 44 height 23
click at [1383, 636] on button "Next" at bounding box center [1391, 636] width 56 height 28
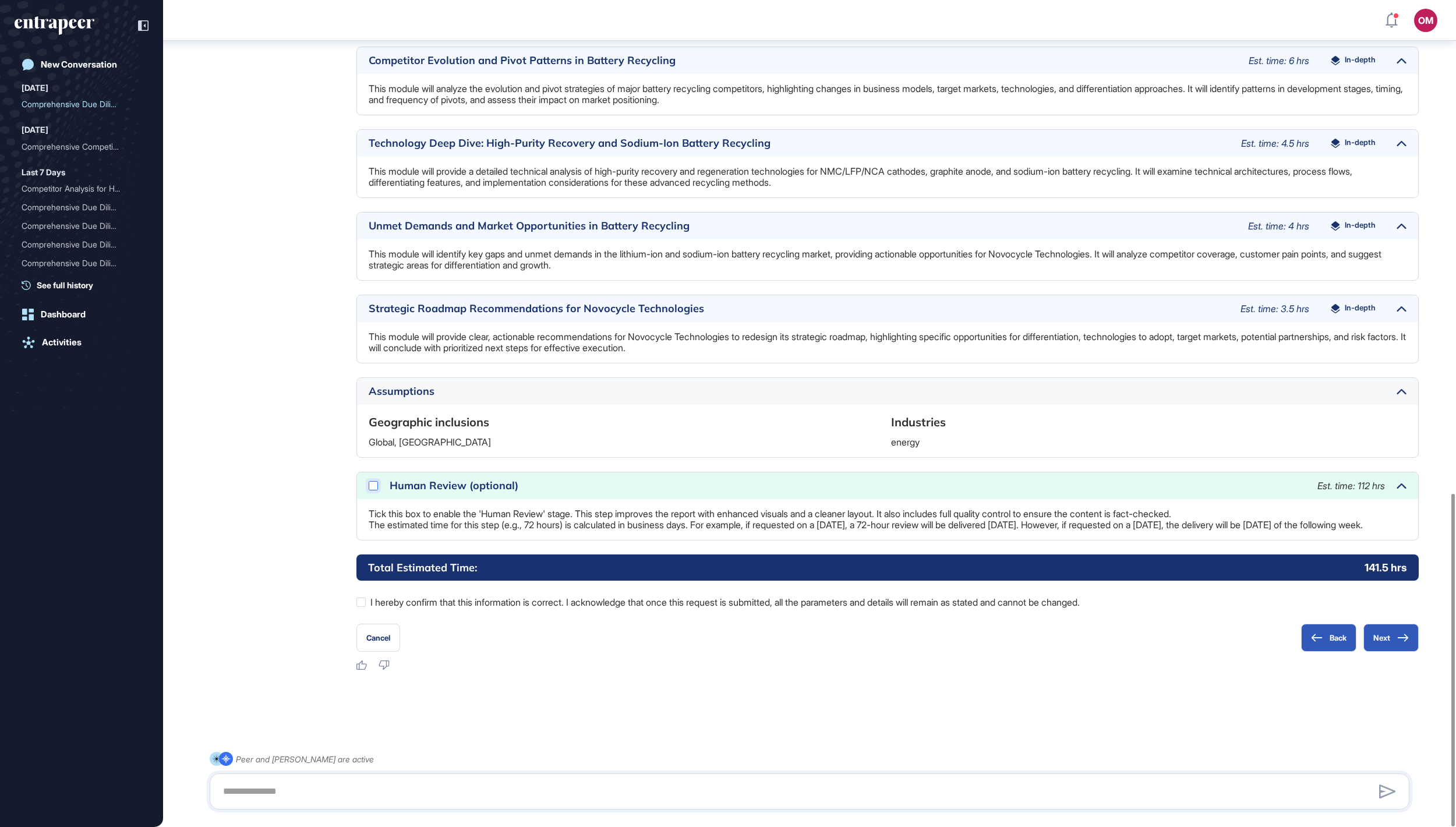
scroll to position [1225, 0]
click at [0, 0] on icon at bounding box center [0, 0] width 0 height 0
click at [1389, 639] on button "Next" at bounding box center [1391, 637] width 56 height 28
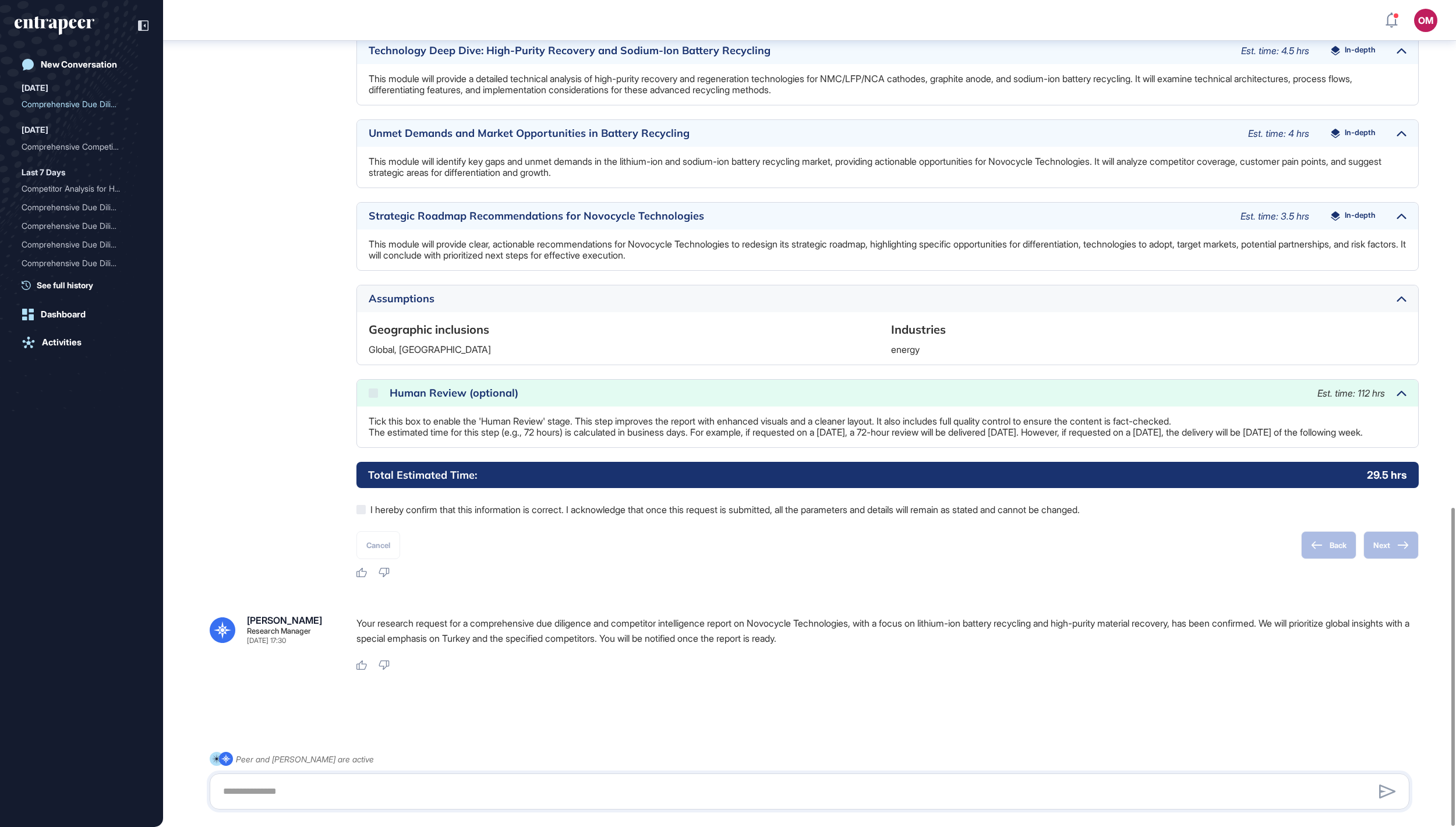
scroll to position [1319, 0]
click at [1371, 227] on link "Logout" at bounding box center [1371, 218] width 120 height 19
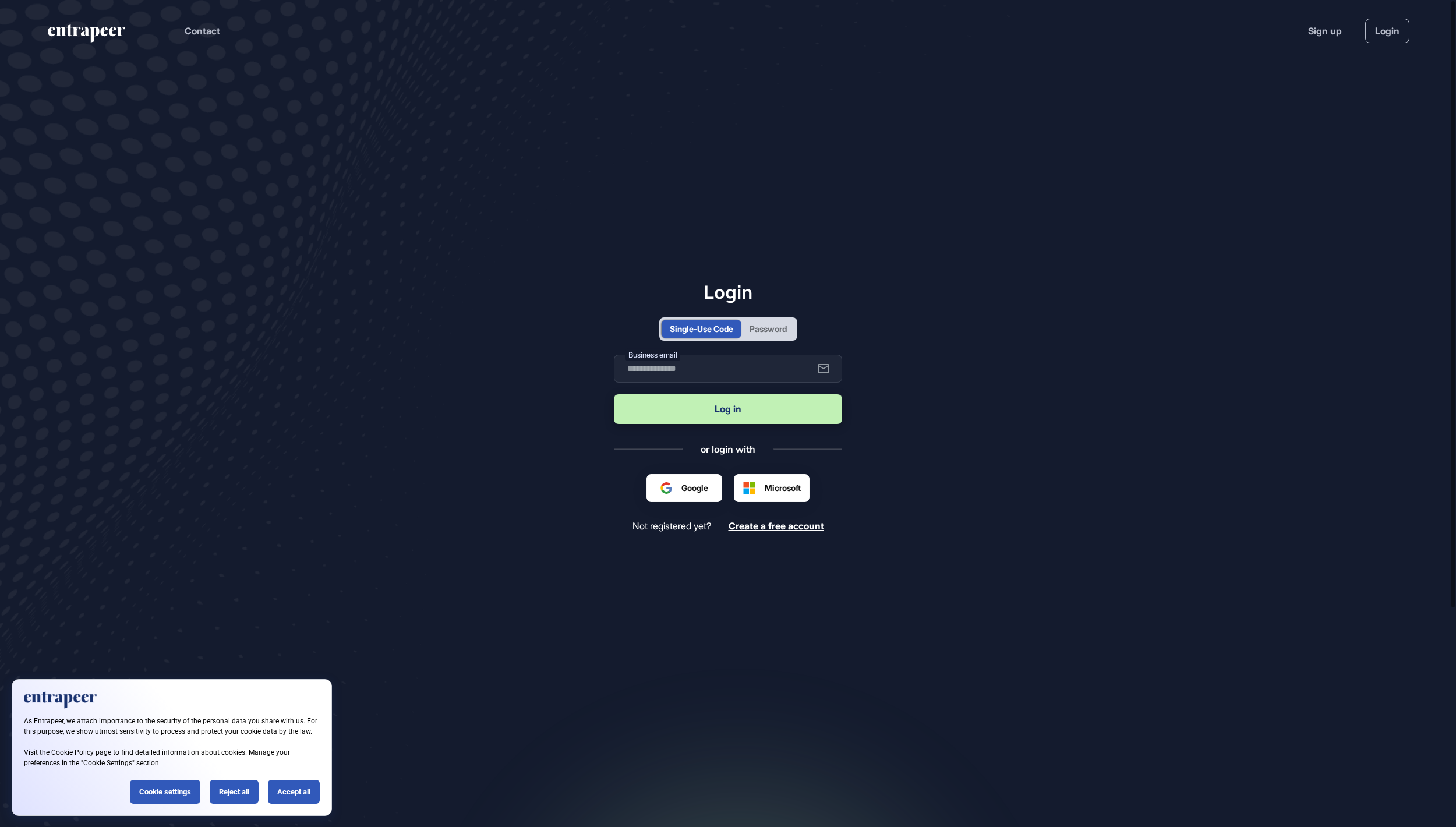
click at [783, 323] on div "Password" at bounding box center [768, 328] width 37 height 12
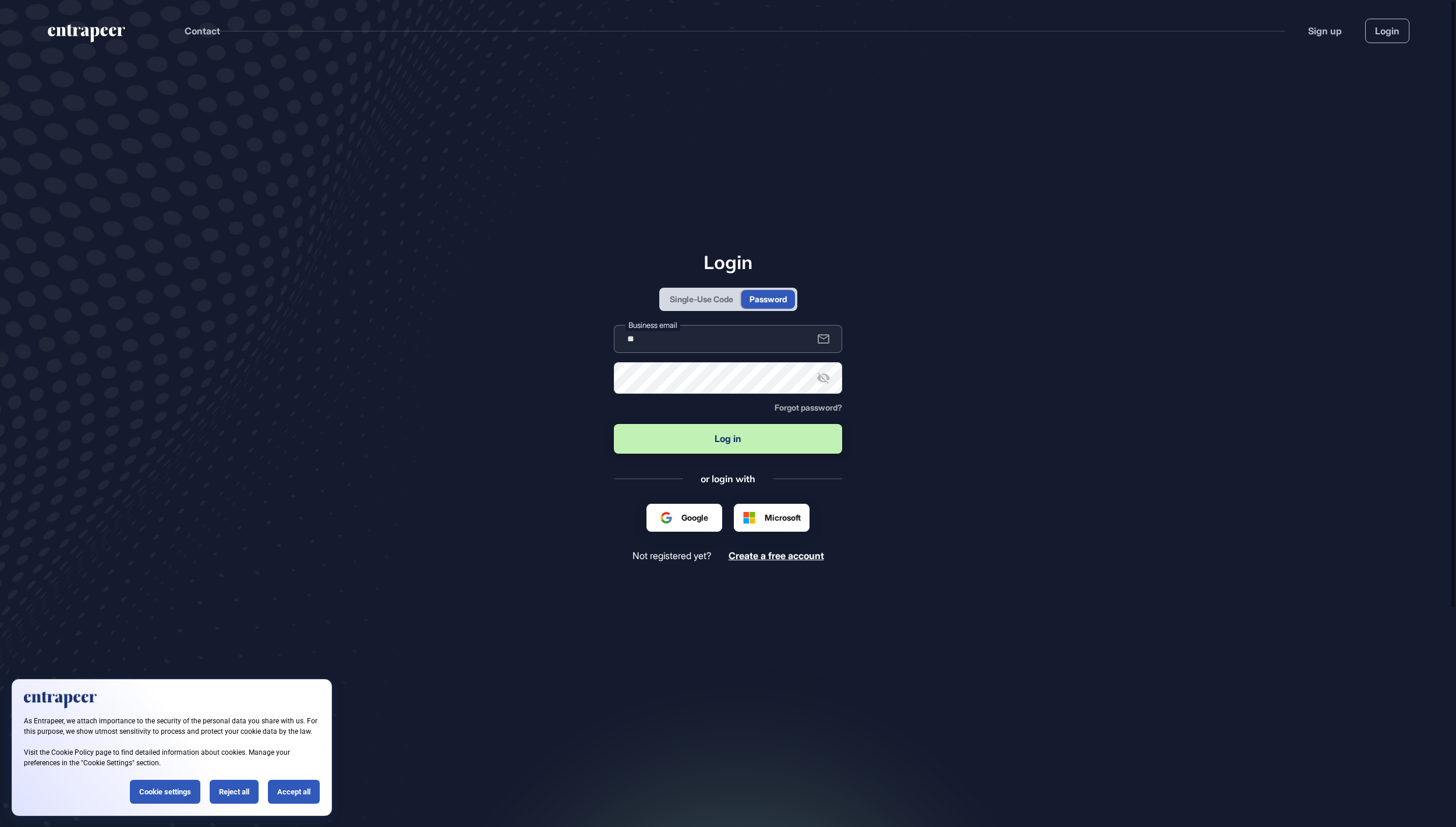
type input "**********"
click at [728, 440] on button "Log in" at bounding box center [728, 439] width 228 height 30
